Goal: Task Accomplishment & Management: Manage account settings

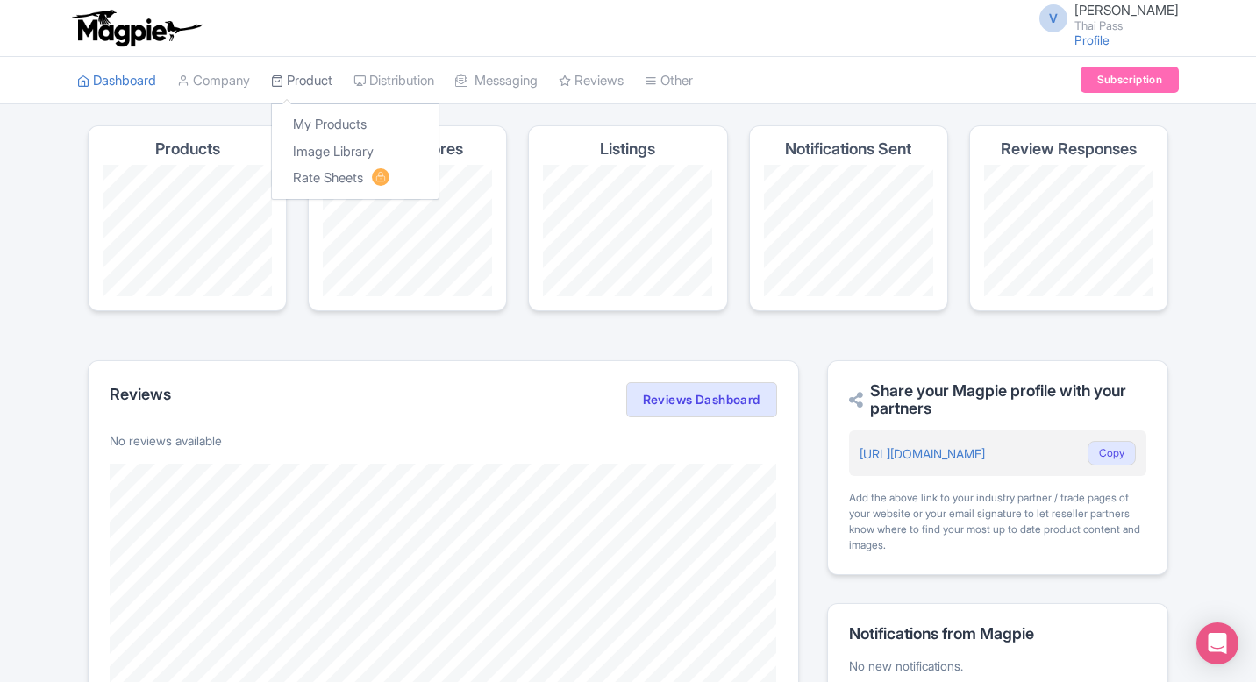
click at [321, 77] on link "Product" at bounding box center [301, 81] width 61 height 48
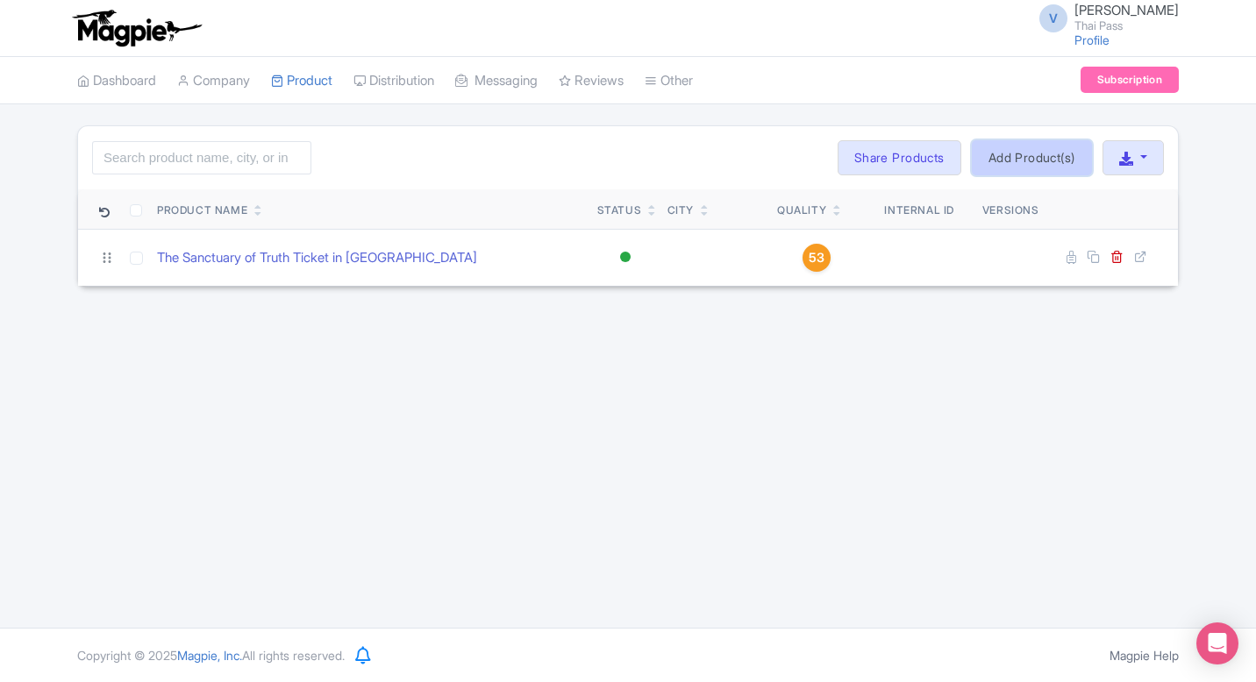
click at [990, 164] on link "Add Product(s)" at bounding box center [1032, 157] width 120 height 35
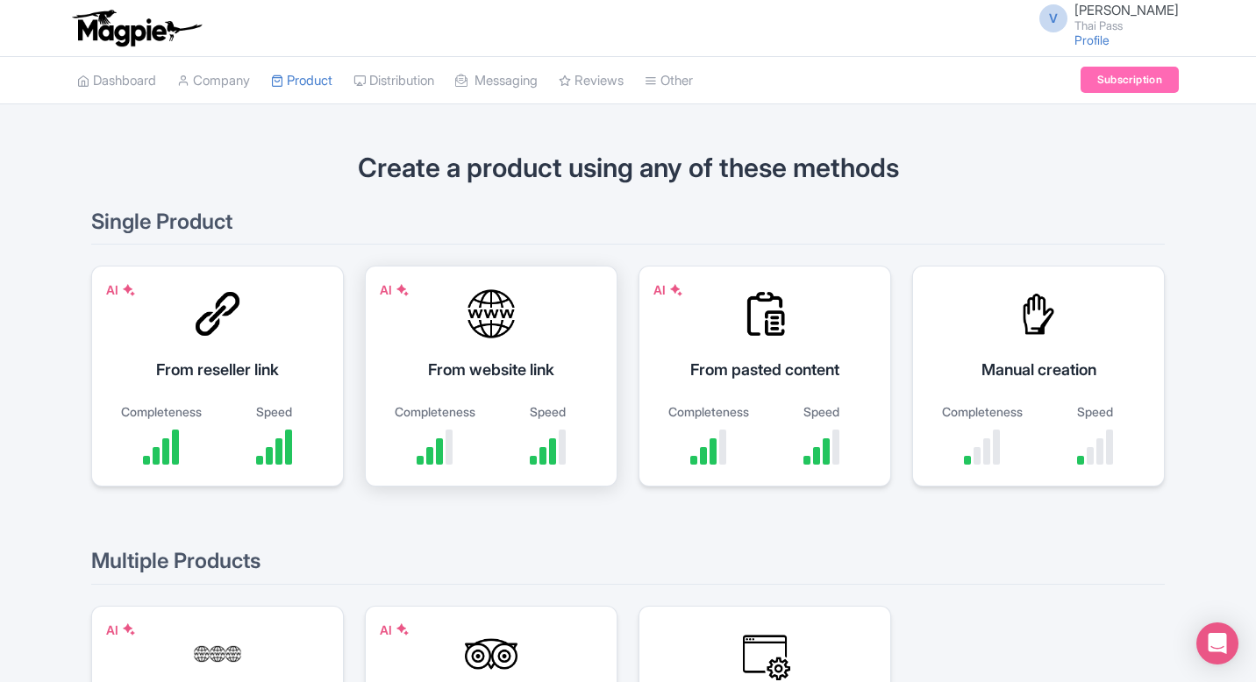
click at [531, 371] on div "From website link" at bounding box center [491, 370] width 209 height 24
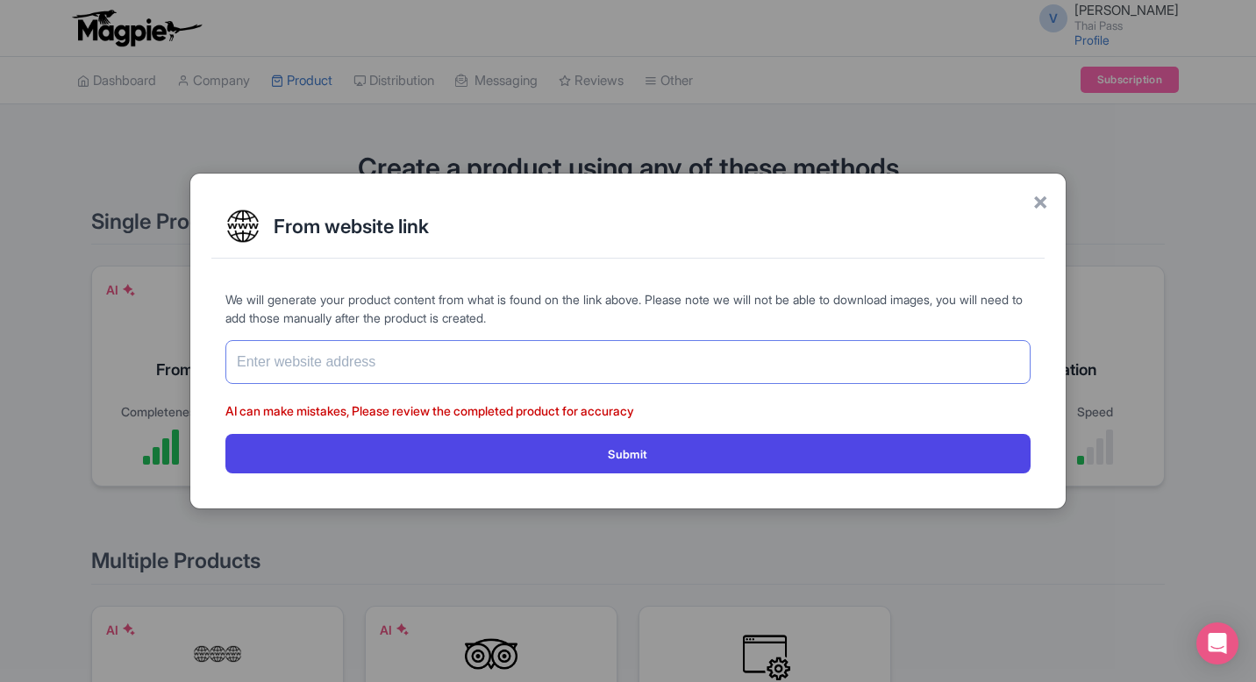
click at [533, 378] on input "text" at bounding box center [627, 362] width 805 height 44
paste input "http://localhost:3000/activities/thailand-bangkok/safari-world-bangkok"
type input "http://localhost:3000/activities/thailand-bangkok/safari-world-bangkok"
paste input "https://www.thethaipass.com/activities/thailand-bangkok/safari-world-bangkok"
click at [588, 363] on input "https://www.thethaipass.com/activities/thailand-bangkok/safari-world-bangkok" at bounding box center [627, 362] width 805 height 44
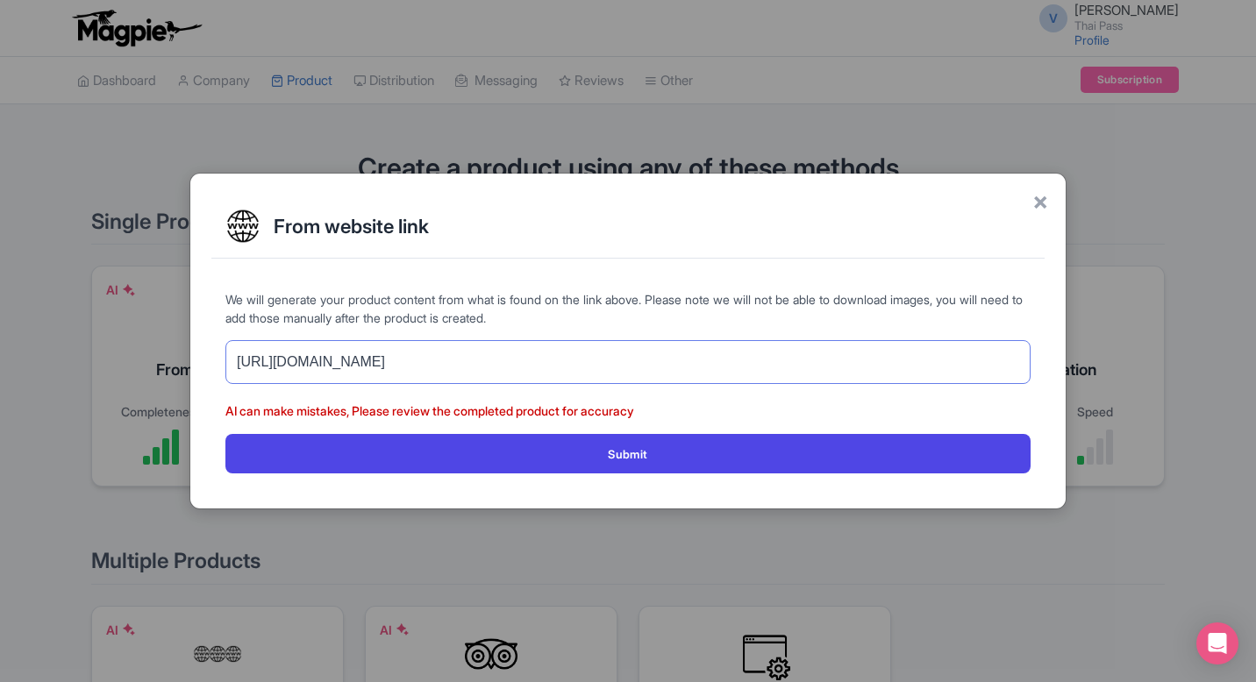
type input "[URL][DOMAIN_NAME]"
click at [225, 434] on button "Submit" at bounding box center [627, 453] width 805 height 39
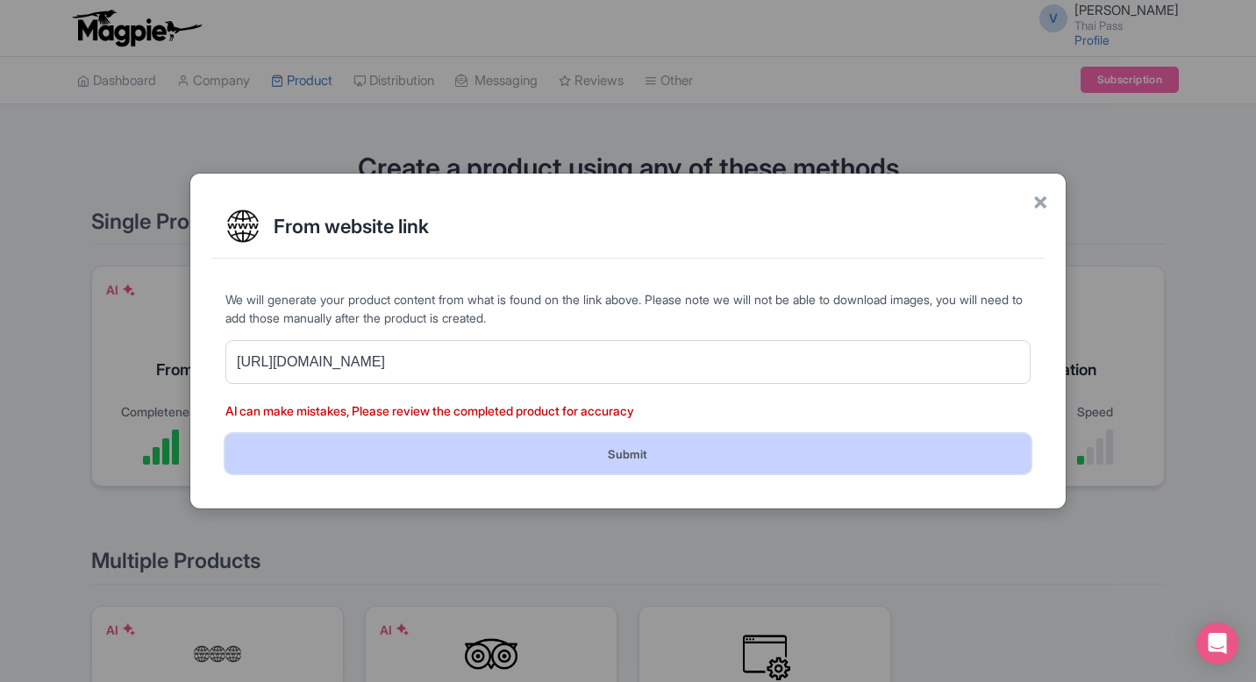
click at [710, 452] on button "Submit" at bounding box center [627, 453] width 805 height 39
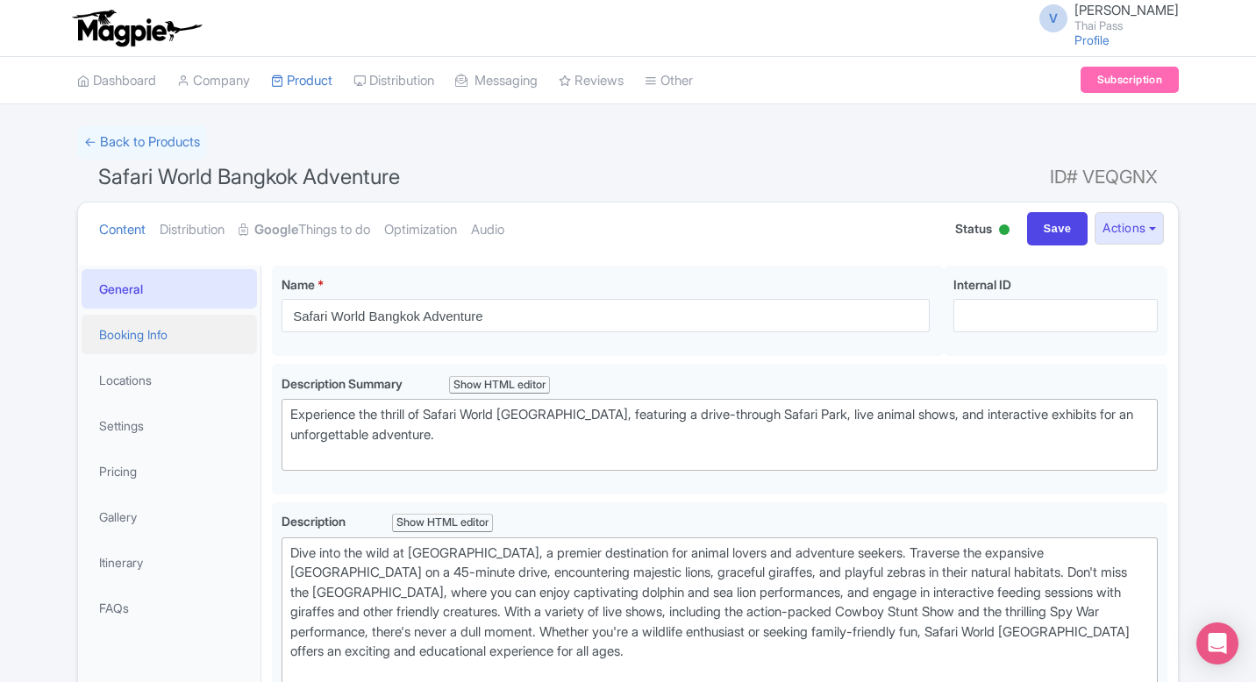
click at [140, 331] on link "Booking Info" at bounding box center [169, 334] width 175 height 39
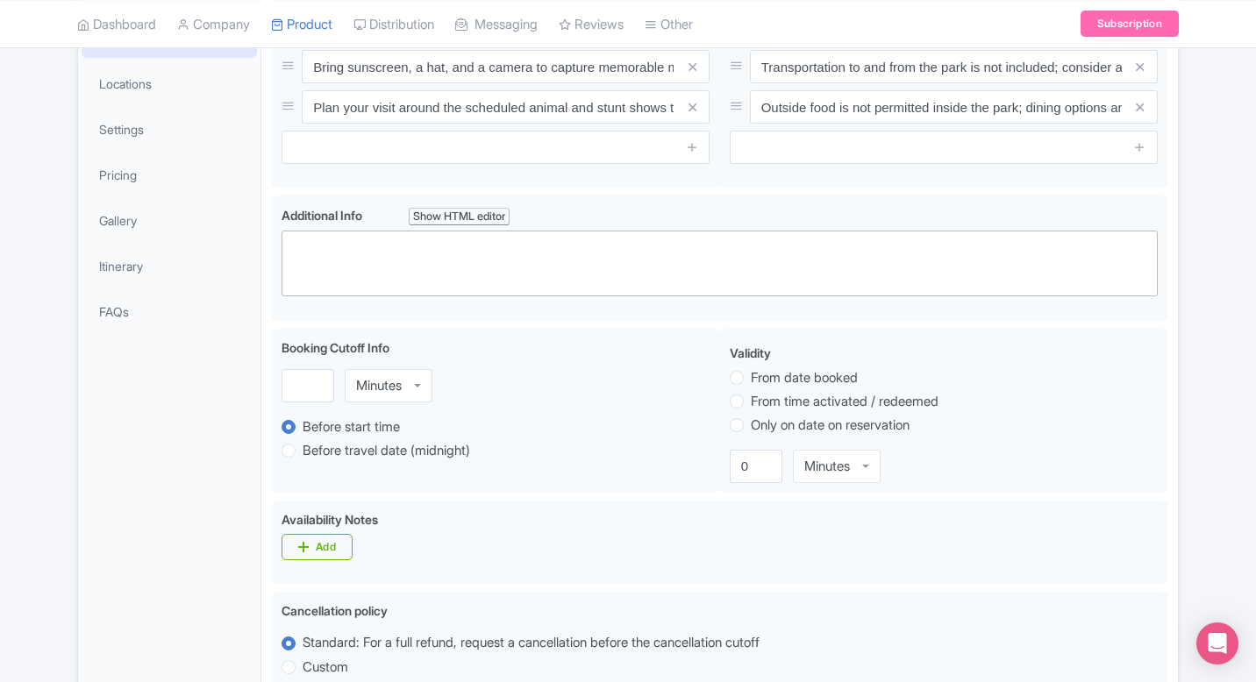
scroll to position [299, 0]
click at [126, 119] on link "Settings" at bounding box center [169, 126] width 175 height 39
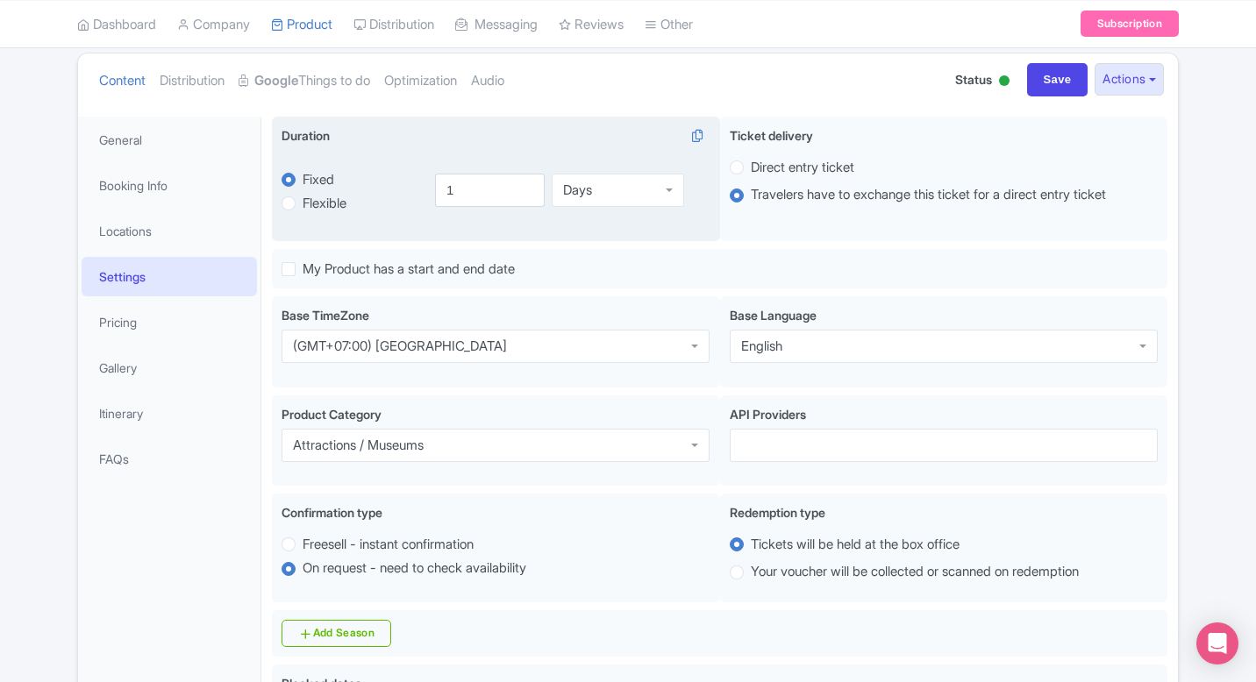
scroll to position [152, 0]
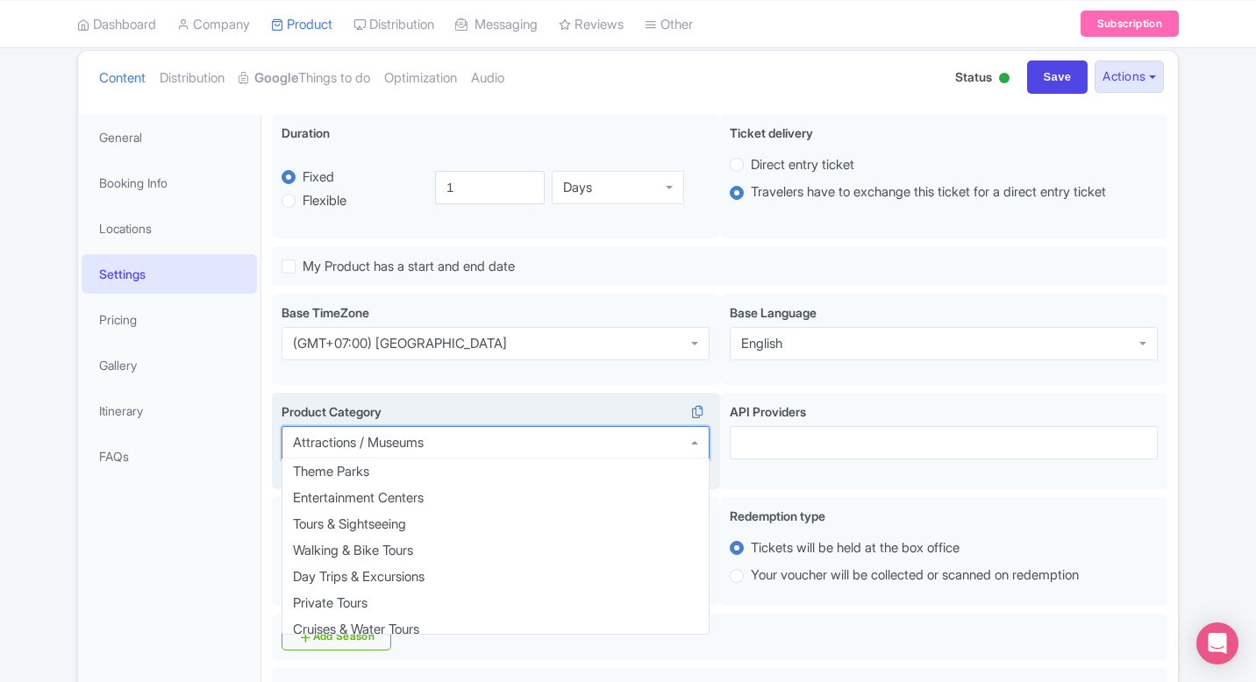
click at [646, 454] on div "Attractions / Museums" at bounding box center [496, 442] width 428 height 33
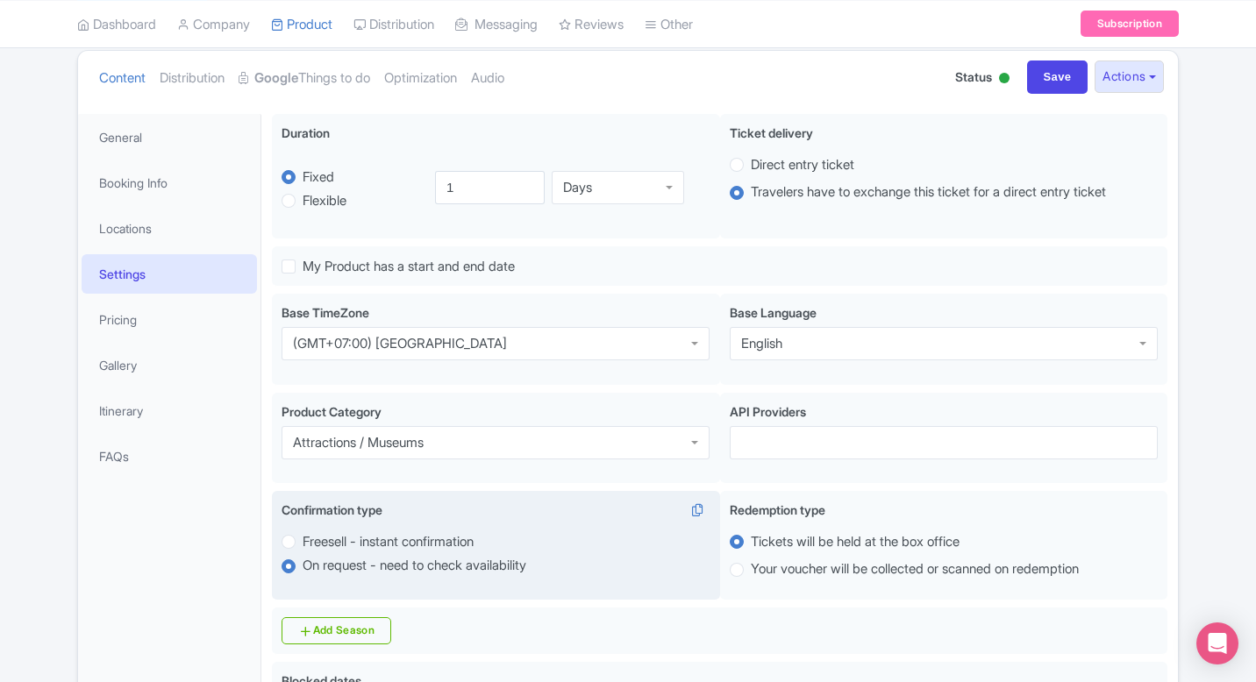
scroll to position [242, 0]
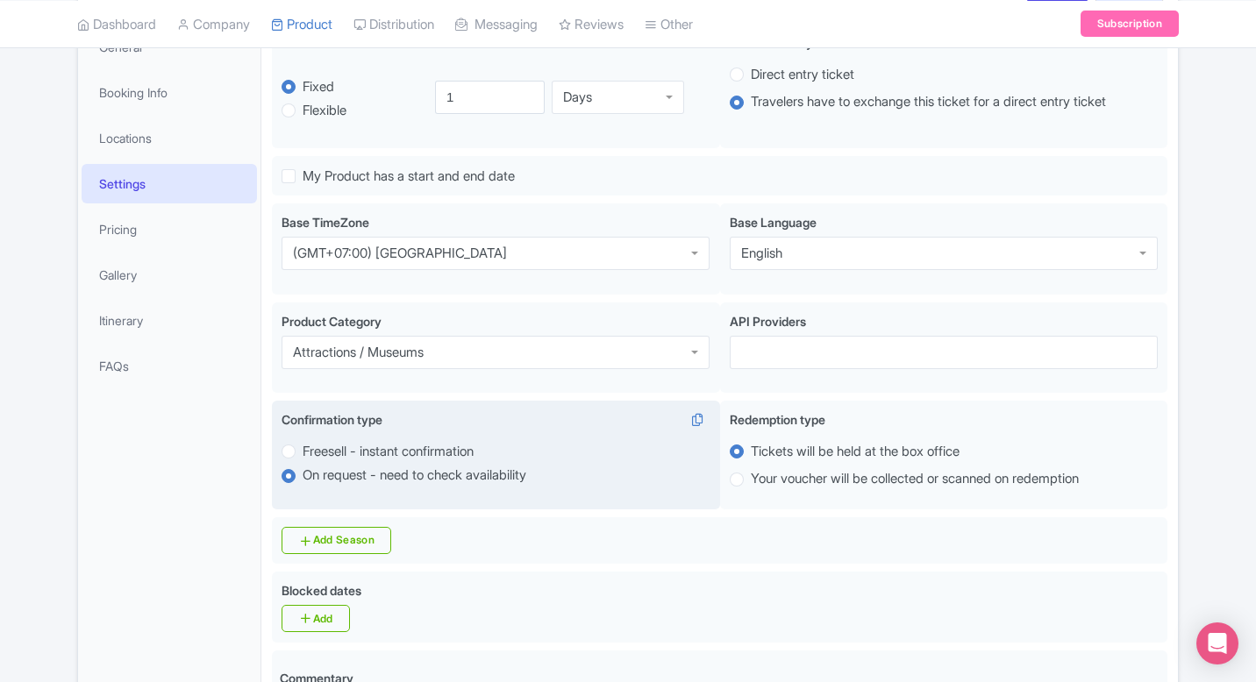
click at [303, 455] on label "Freesell - instant confirmation" at bounding box center [388, 452] width 171 height 20
click at [303, 455] on input "Freesell - instant confirmation" at bounding box center [312, 450] width 18 height 18
radio input "true"
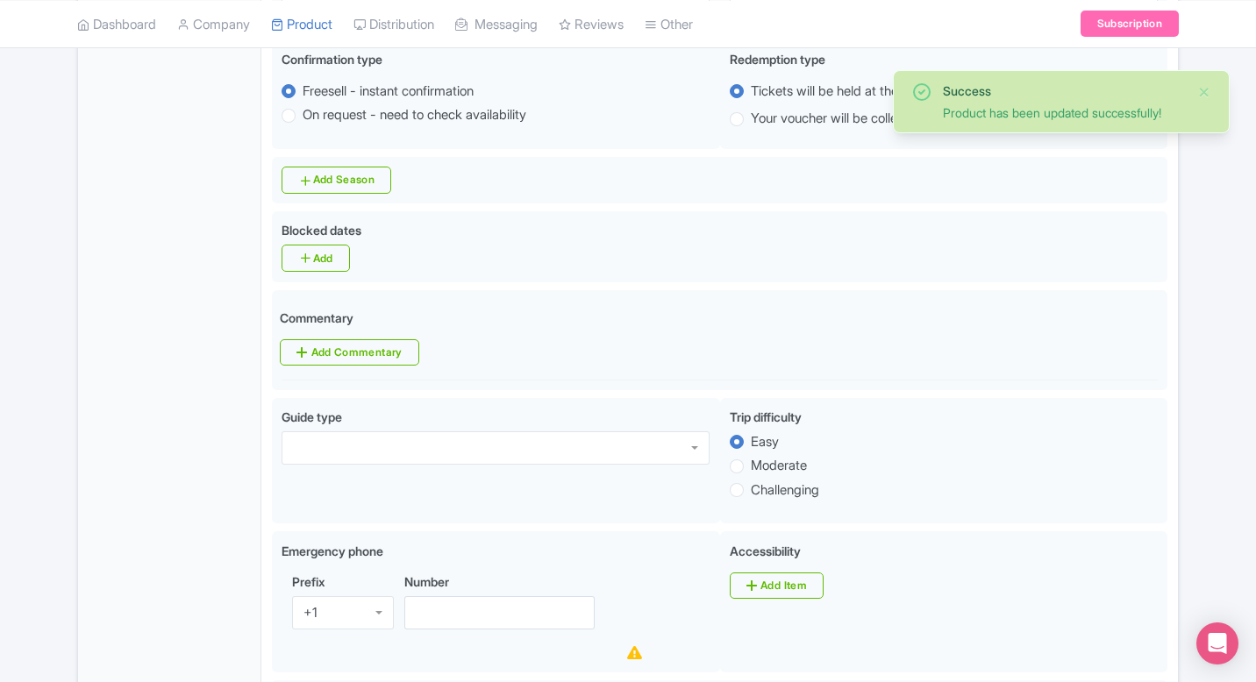
scroll to position [605, 0]
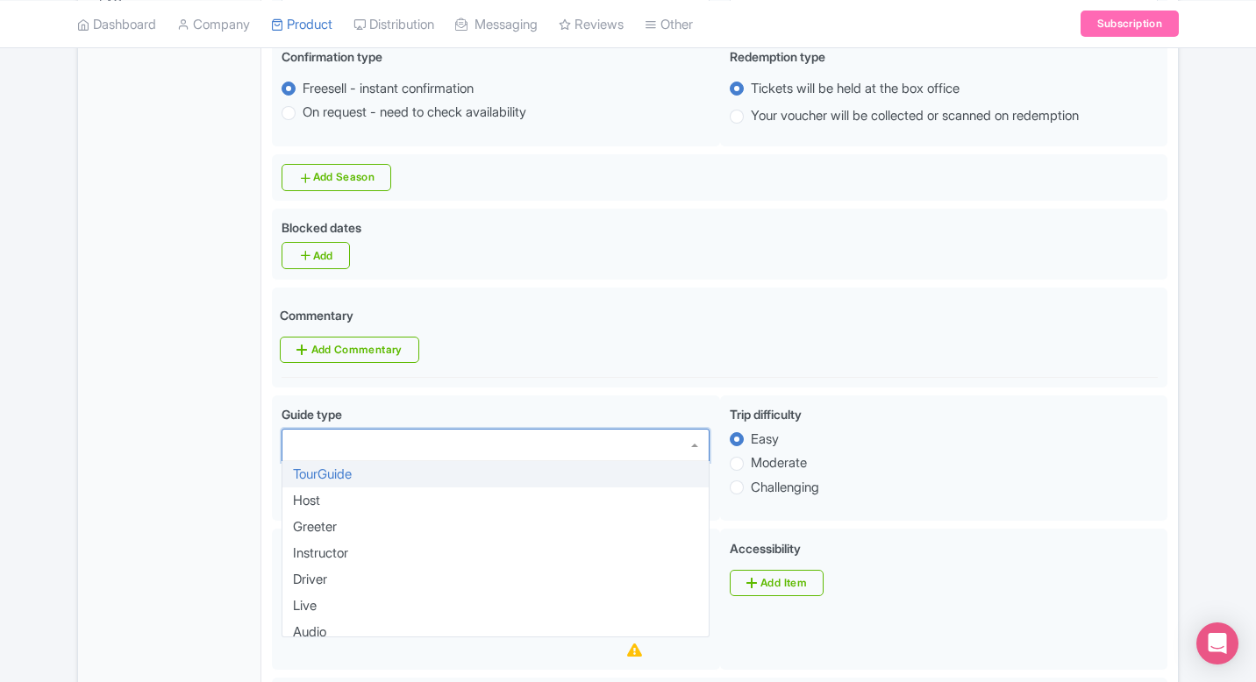
click at [498, 460] on div at bounding box center [496, 445] width 428 height 33
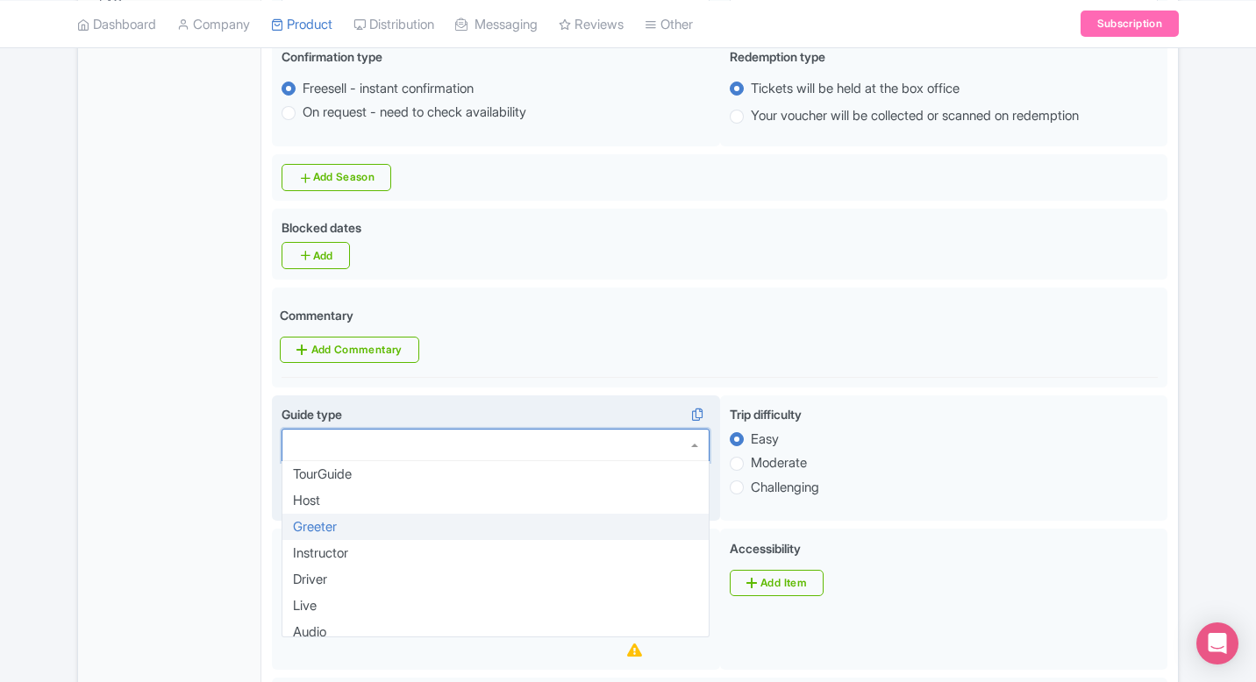
scroll to position [35, 0]
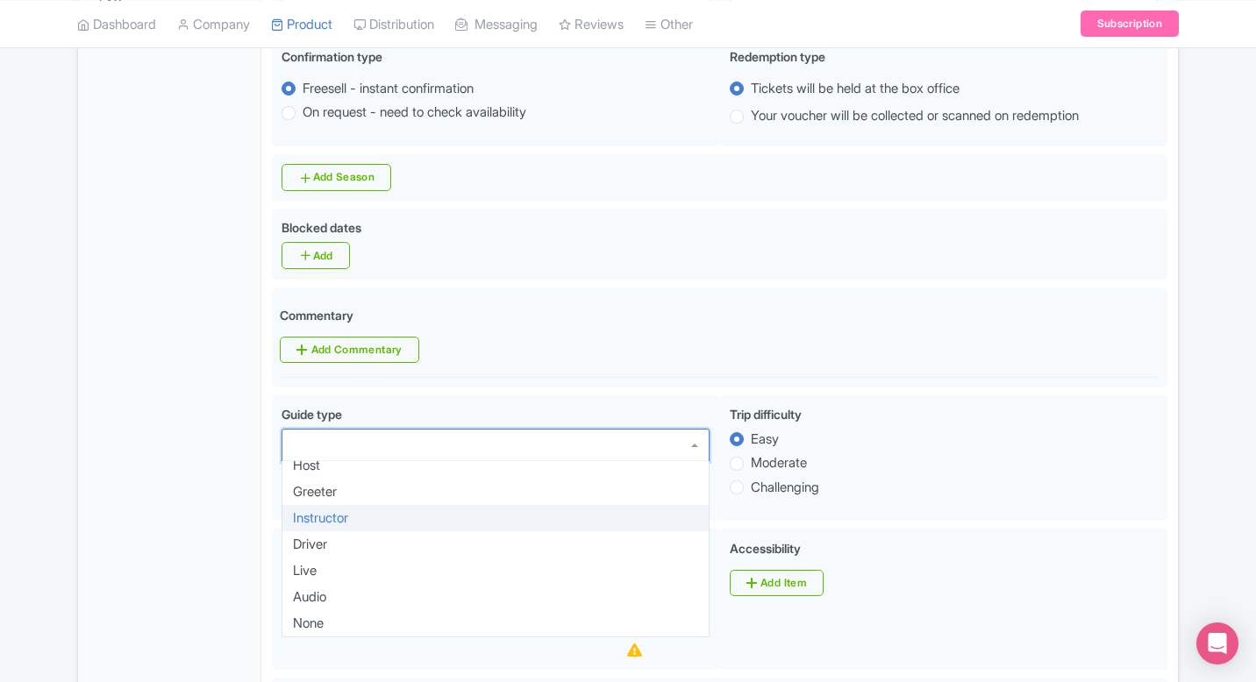
click at [182, 480] on div "General Booking Info Locations Settings Pricing Gallery Itinerary FAQs" at bounding box center [169, 612] width 183 height 1903
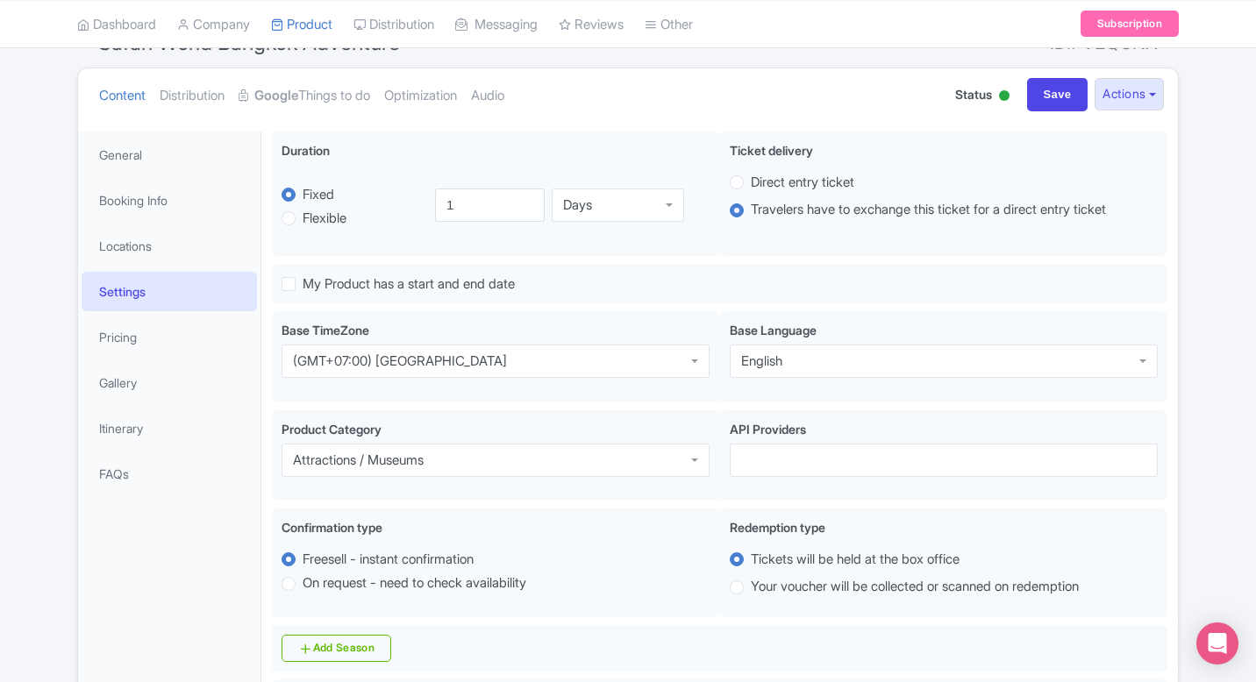
scroll to position [0, 0]
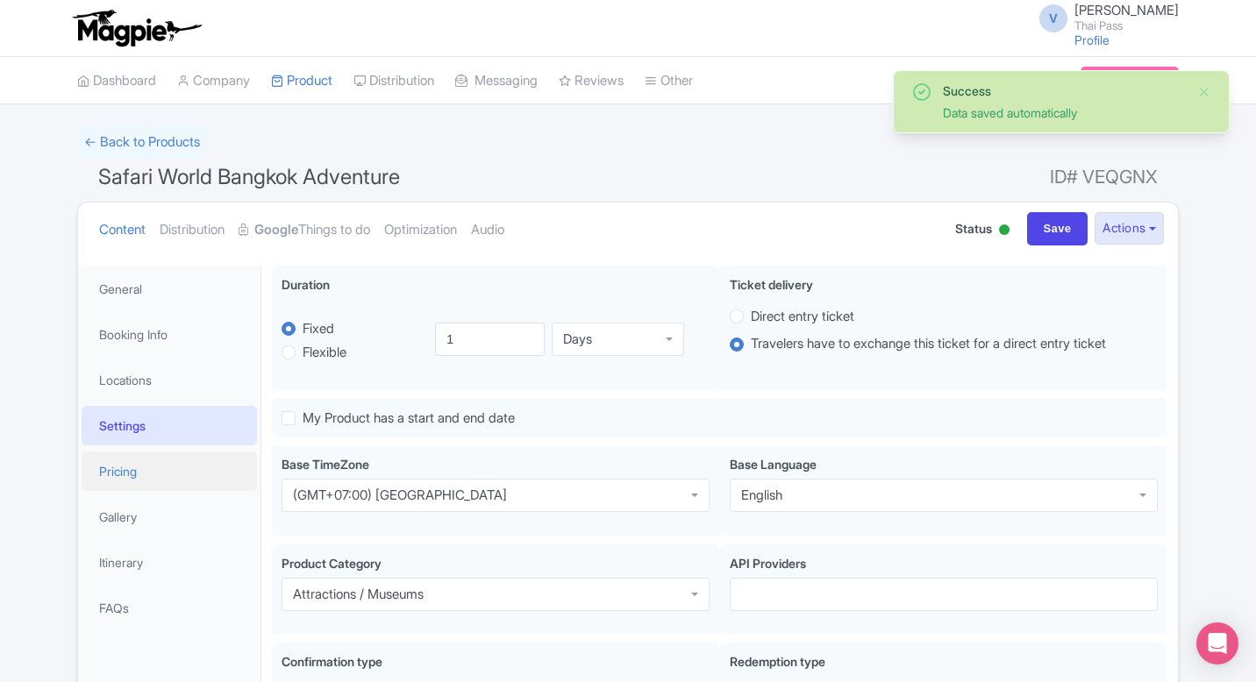
click at [200, 481] on link "Pricing" at bounding box center [169, 471] width 175 height 39
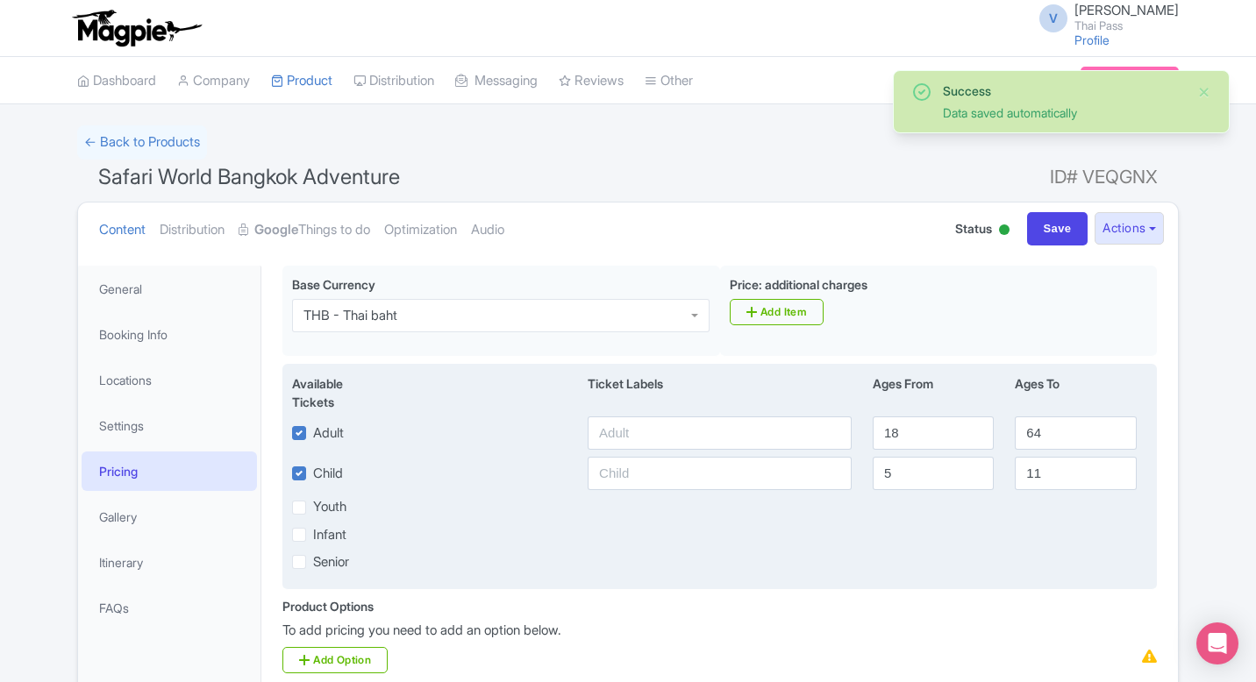
scroll to position [149, 0]
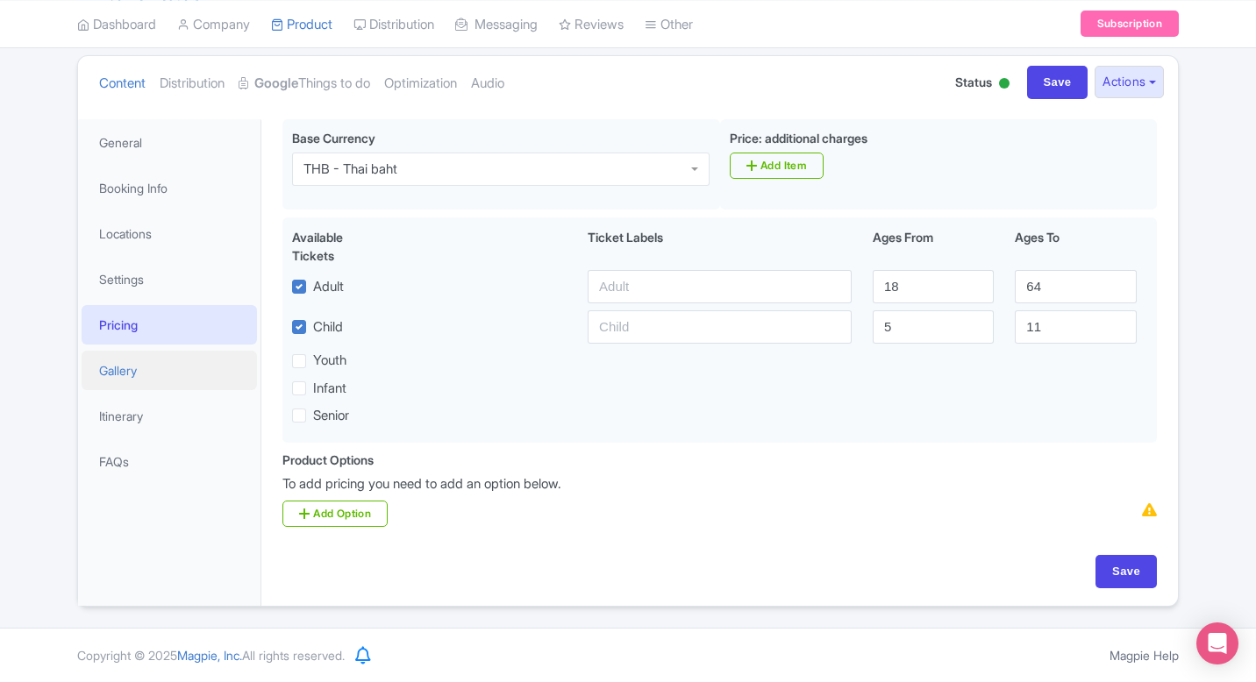
click at [159, 360] on link "Gallery" at bounding box center [169, 370] width 175 height 39
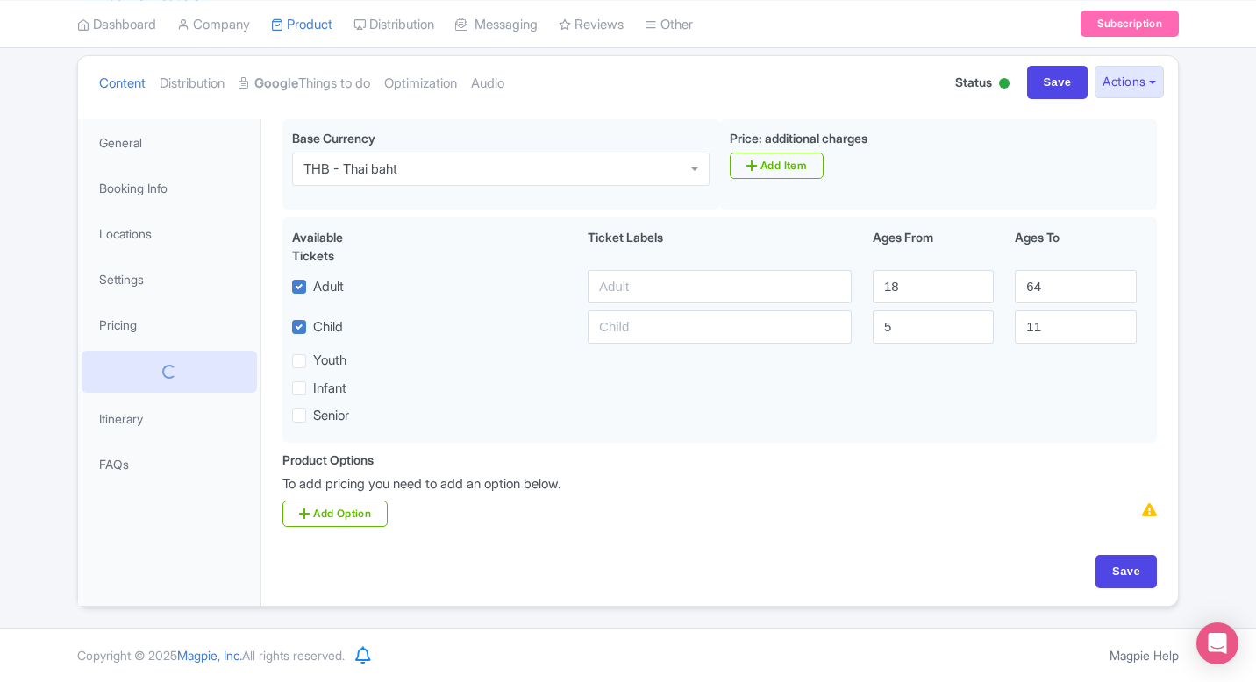
scroll to position [46, 0]
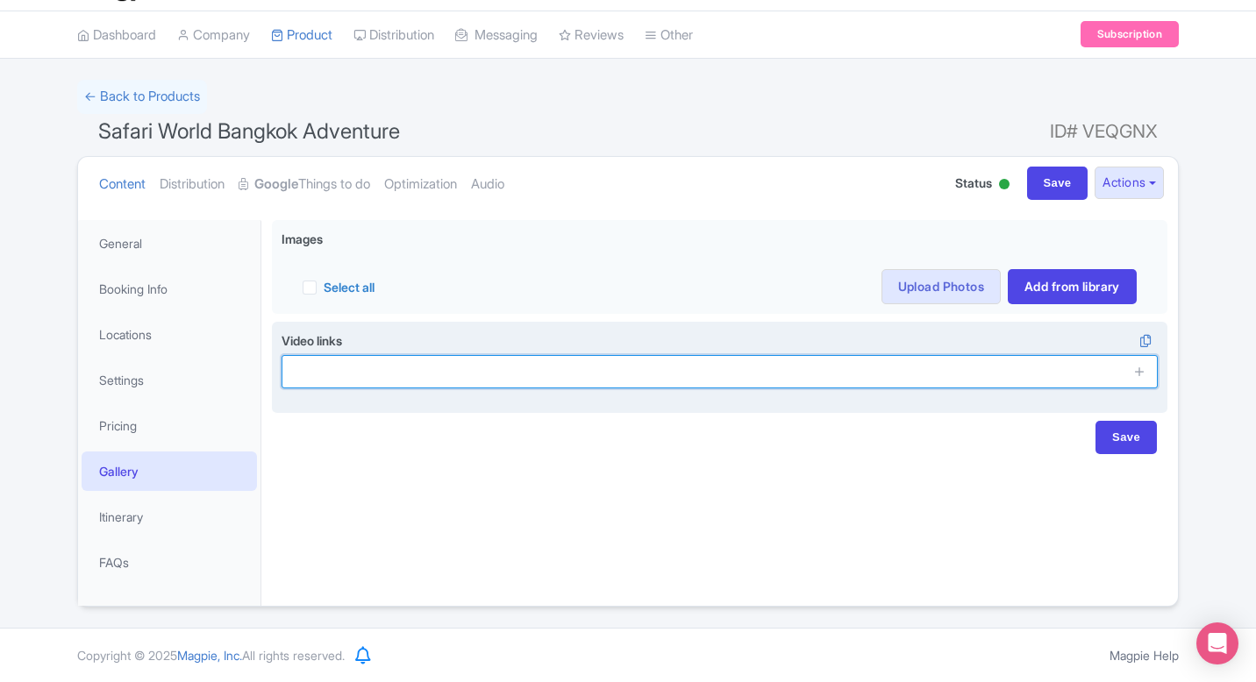
click at [384, 369] on input "text" at bounding box center [720, 371] width 876 height 33
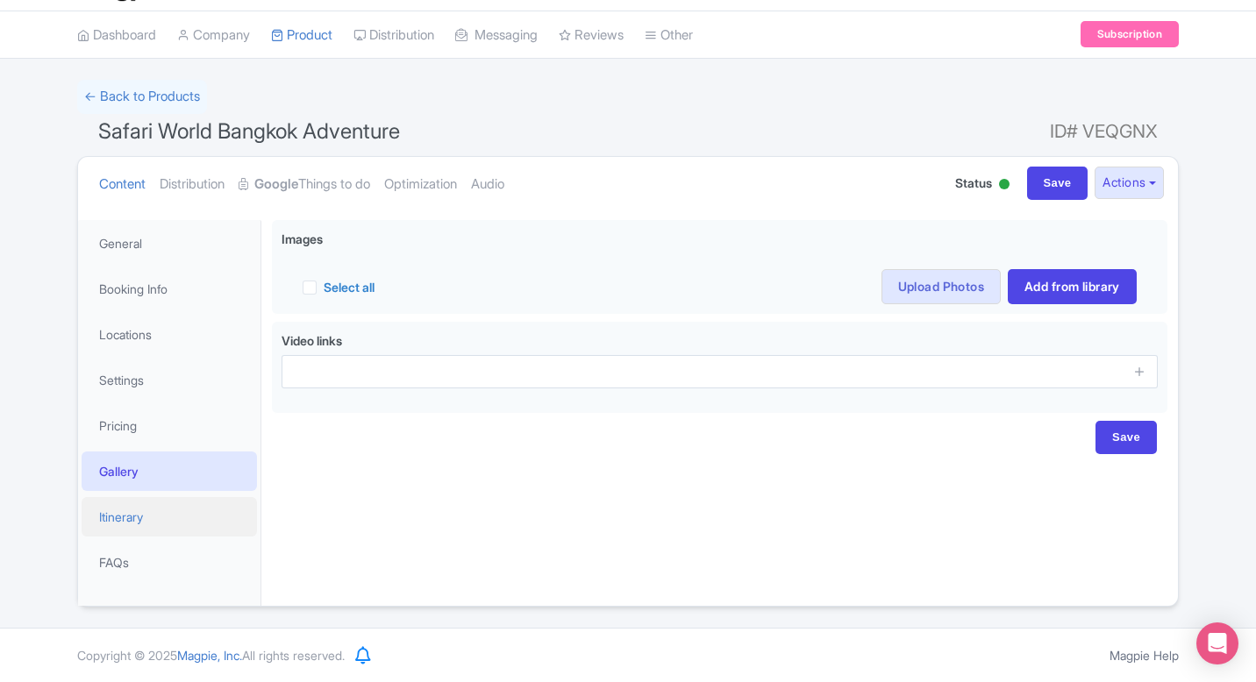
click at [162, 517] on link "Itinerary" at bounding box center [169, 516] width 175 height 39
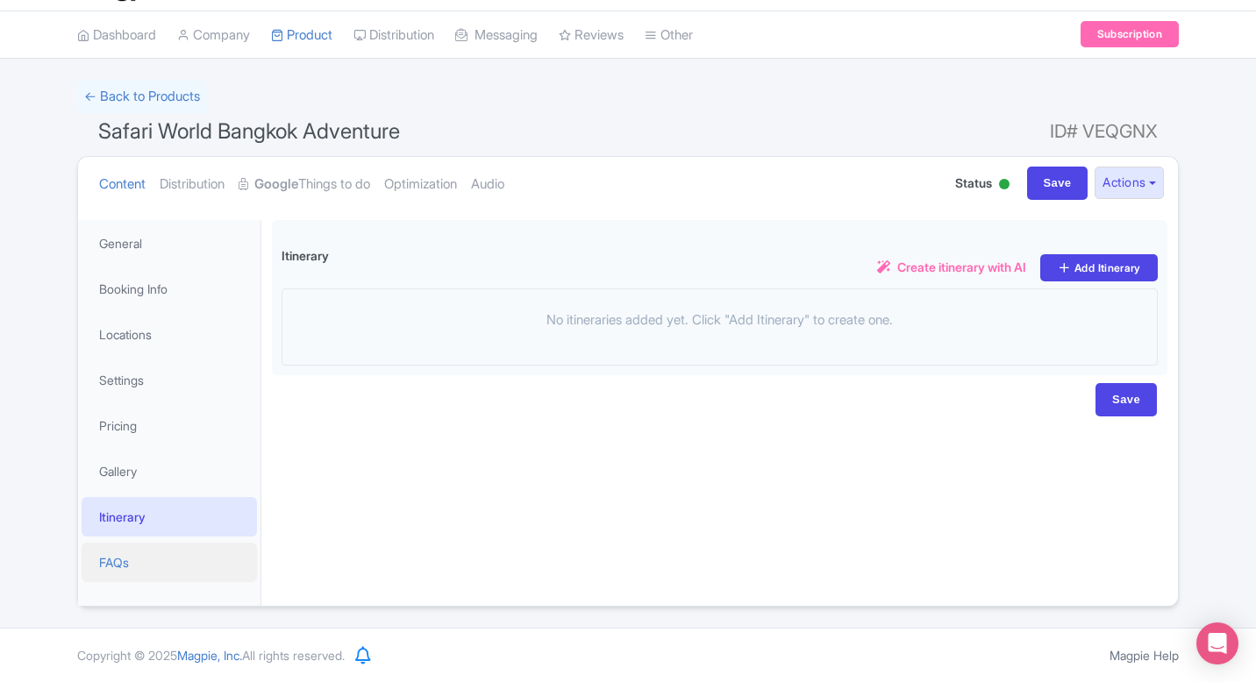
click at [168, 576] on link "FAQs" at bounding box center [169, 562] width 175 height 39
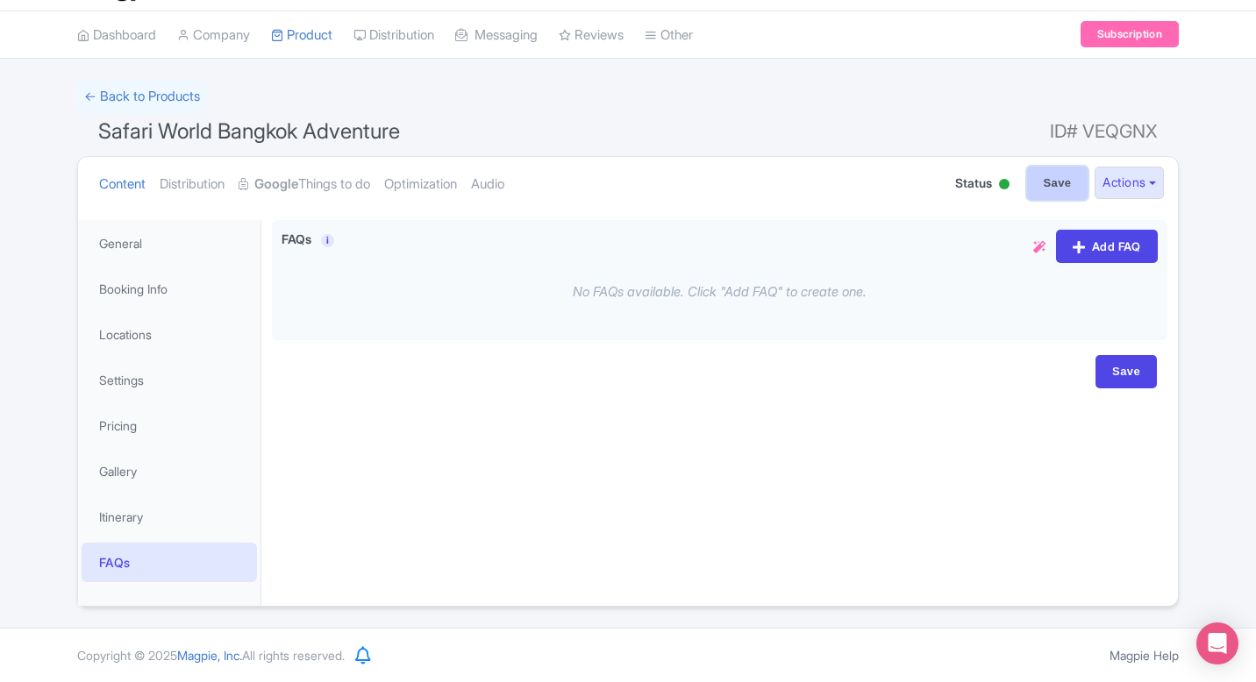
click at [1060, 189] on input "Save" at bounding box center [1057, 183] width 61 height 33
type input "Update Product"
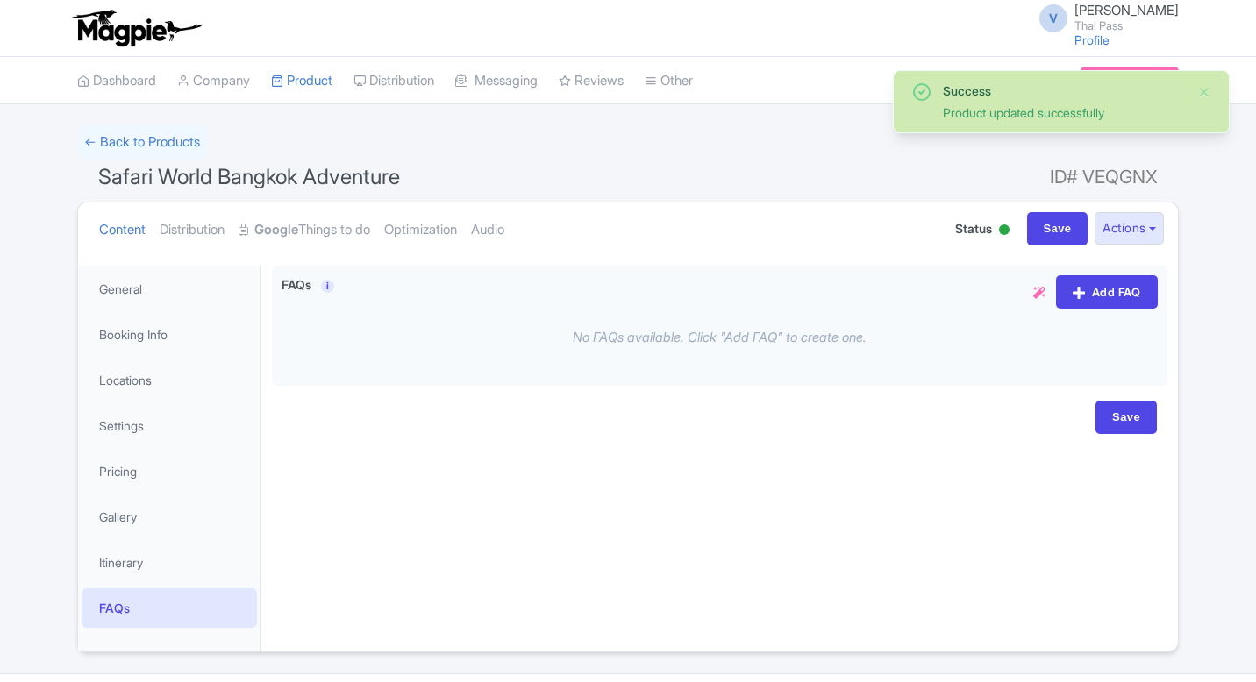
scroll to position [46, 0]
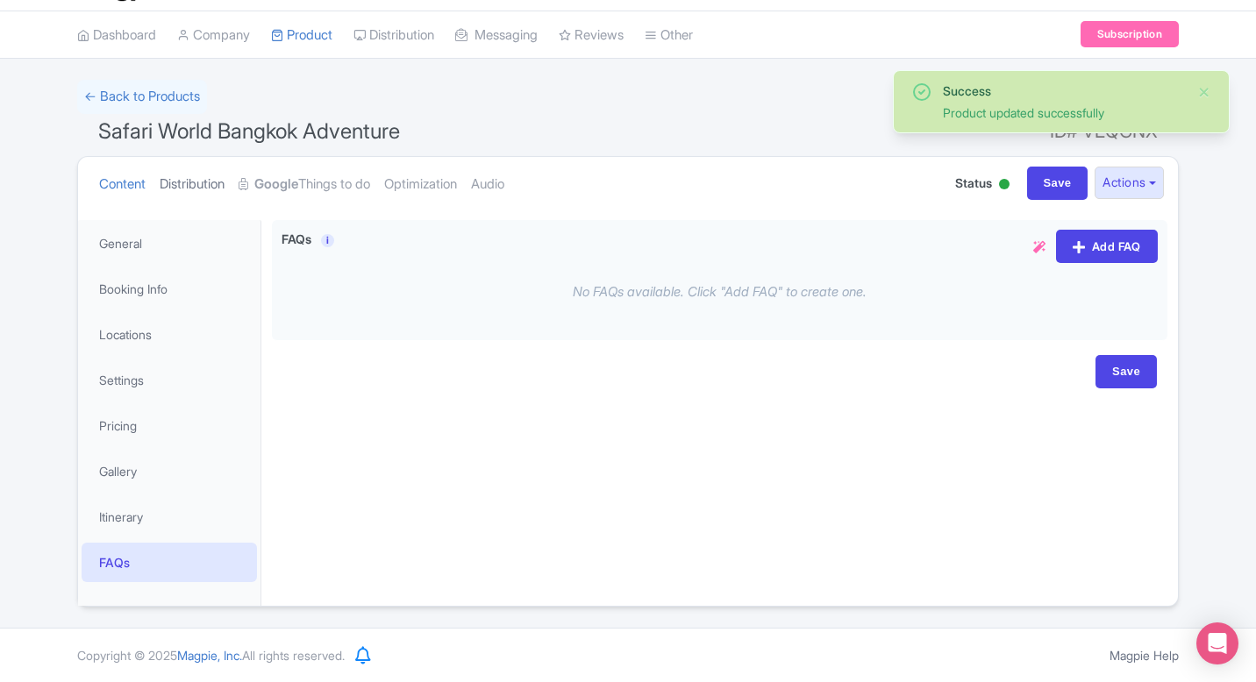
click at [210, 178] on link "Distribution" at bounding box center [192, 184] width 65 height 55
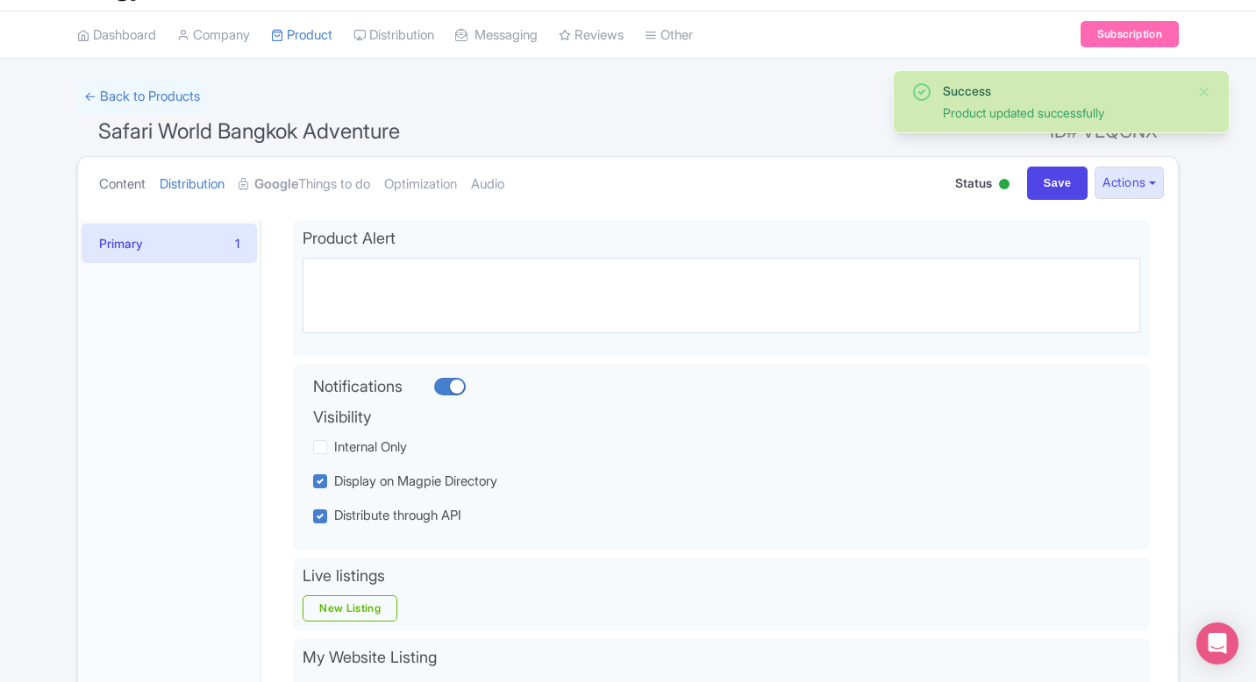
click at [117, 182] on link "Content" at bounding box center [122, 184] width 46 height 55
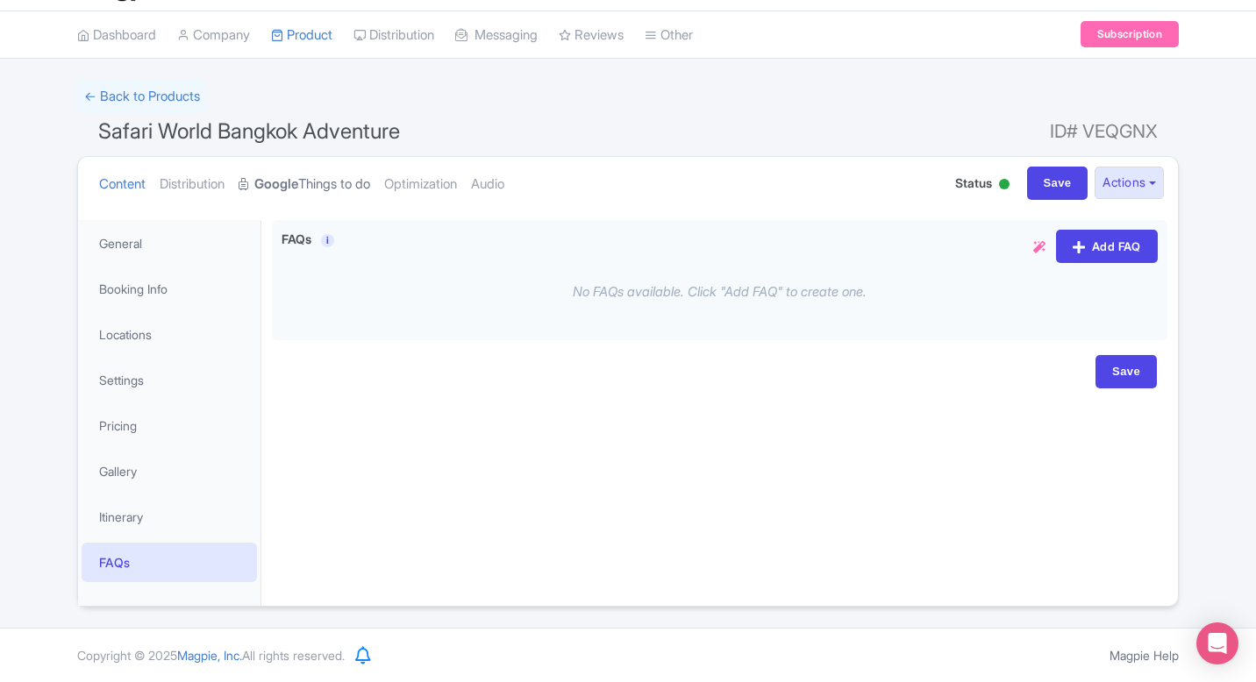
click at [281, 175] on strong "Google" at bounding box center [276, 185] width 44 height 20
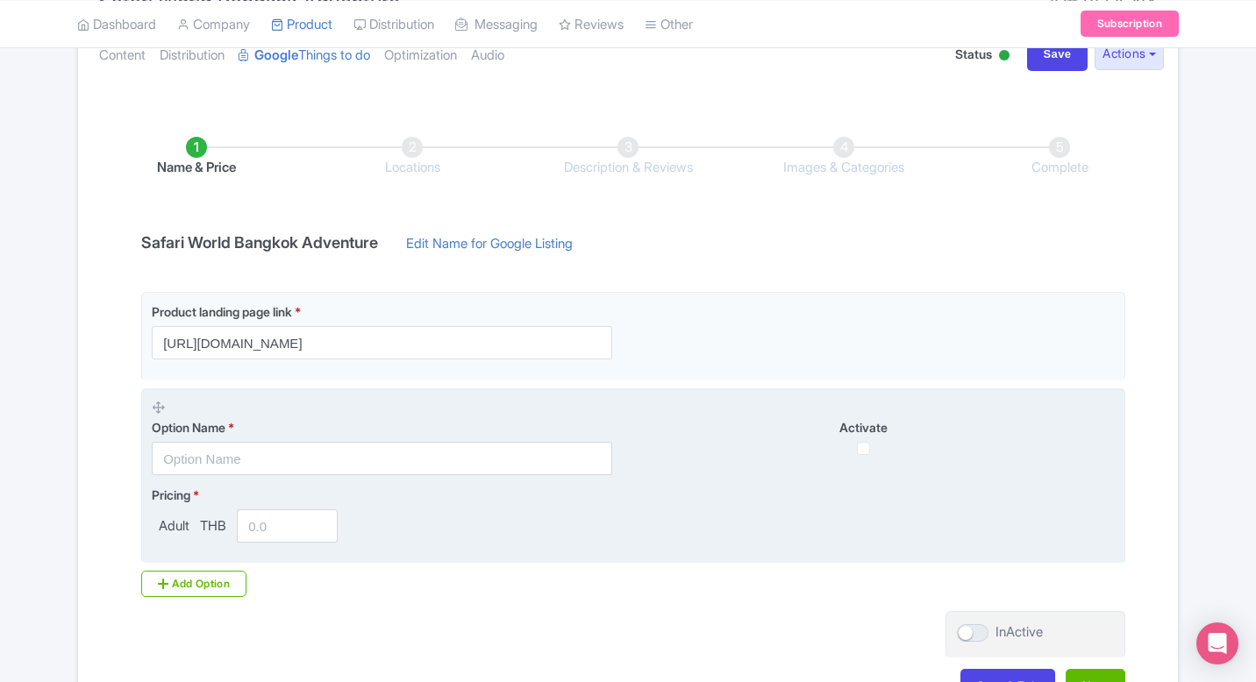
scroll to position [172, 0]
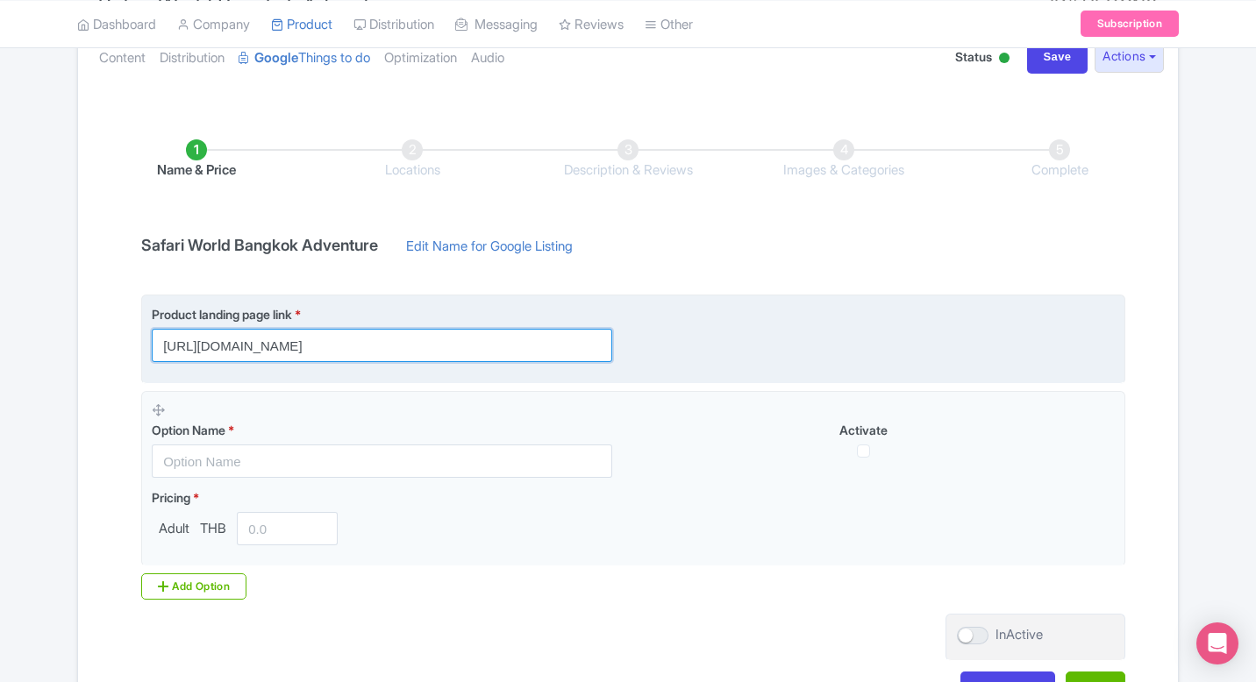
click at [552, 350] on input "https://www.thethaipass.com/activities/thailand-bangkok/ttd-safari-world-bangkok" at bounding box center [382, 345] width 460 height 33
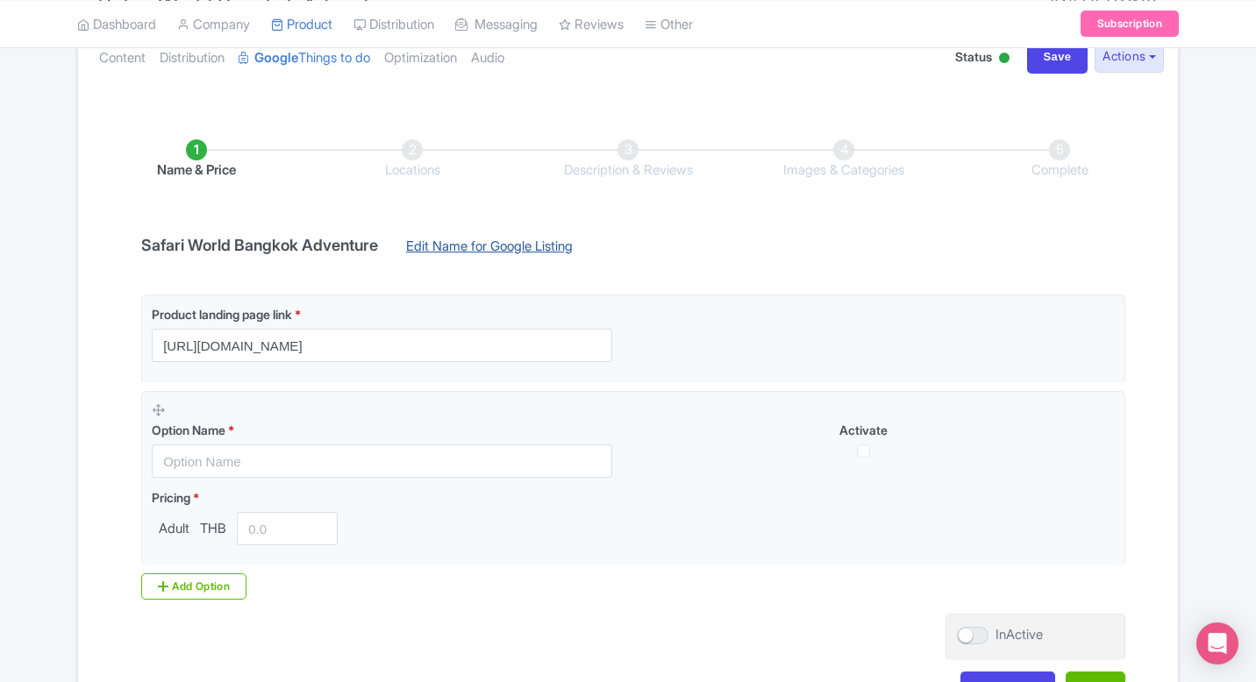
click at [537, 247] on link "Edit Name for Google Listing" at bounding box center [489, 251] width 202 height 28
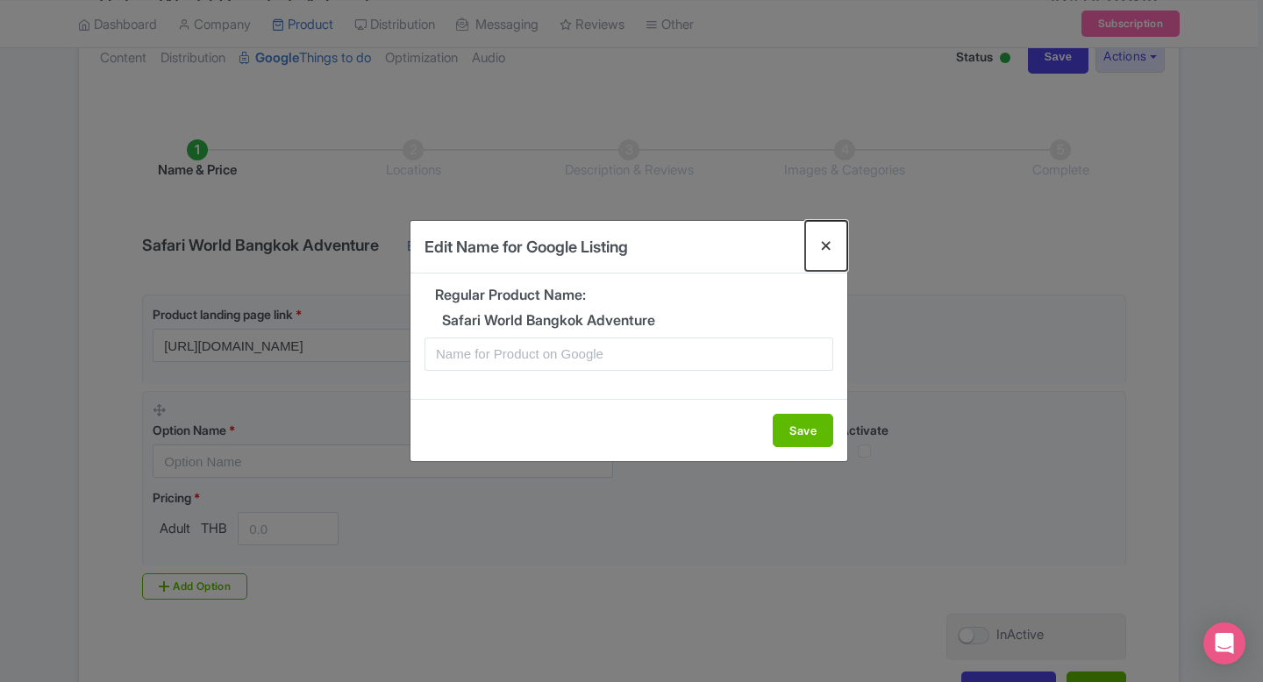
click at [825, 242] on button "Close" at bounding box center [826, 246] width 42 height 50
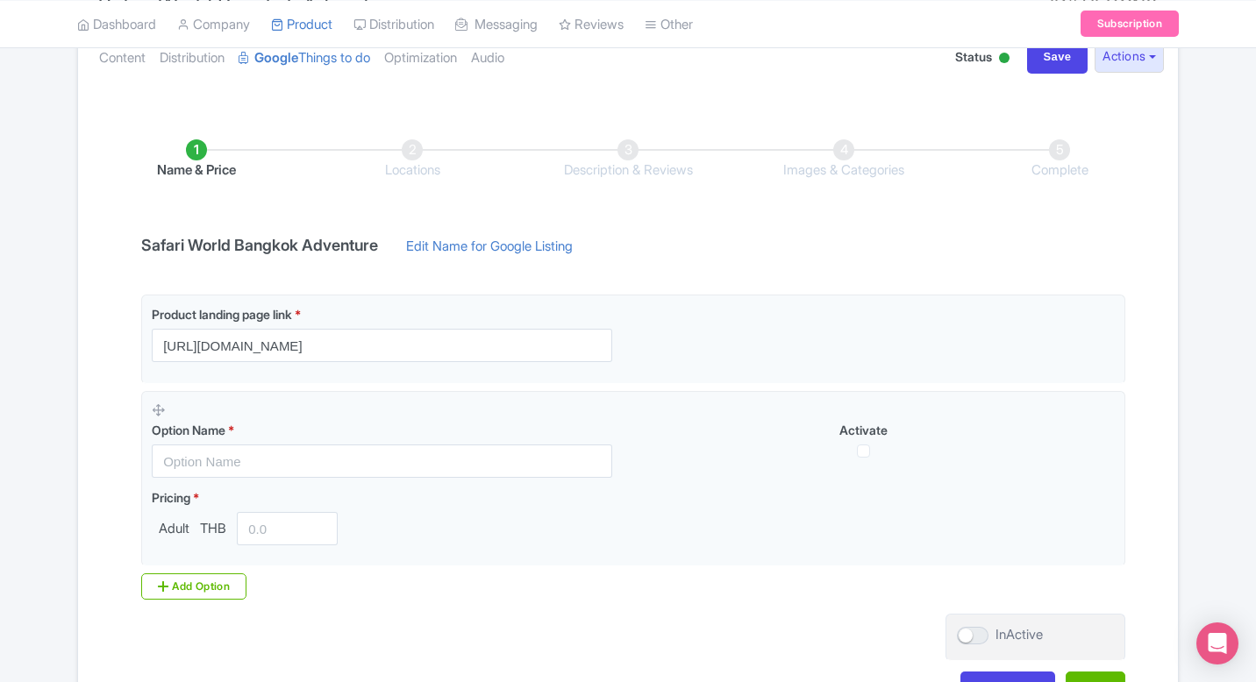
click at [1092, 246] on div "Safari World Bangkok Adventure Edit Name for Google Listing" at bounding box center [628, 251] width 994 height 28
